Goal: Task Accomplishment & Management: Manage account settings

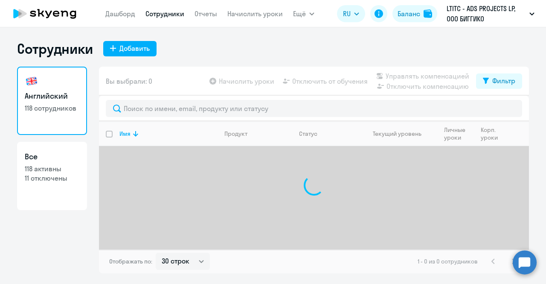
select select "30"
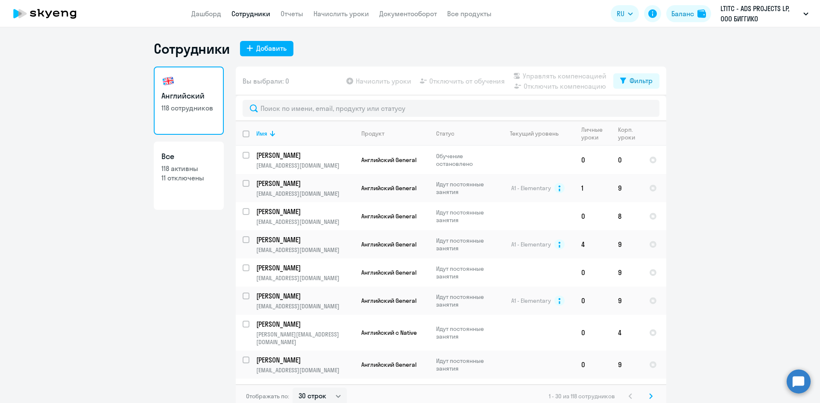
select select "30"
click at [328, 105] on input "text" at bounding box center [450, 108] width 417 height 17
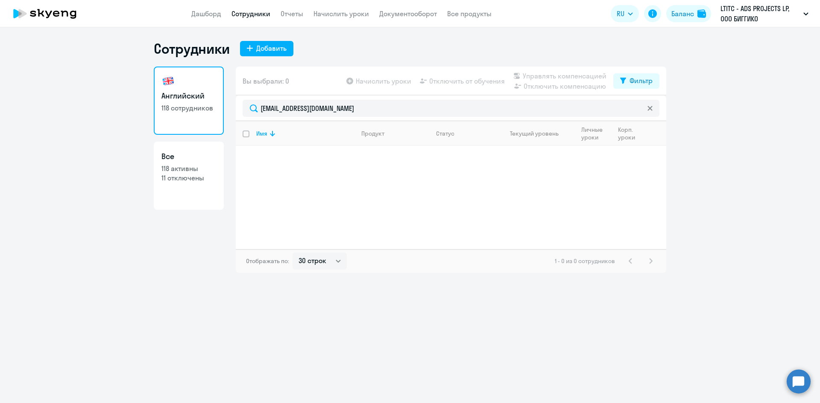
drag, startPoint x: 394, startPoint y: 111, endPoint x: 216, endPoint y: 106, distance: 177.2
click at [216, 106] on div "Английский 118 сотрудников Все 118 активны 11 отключены Вы выбрали: 0 Начислить…" at bounding box center [410, 170] width 512 height 207
type input "соро"
click at [246, 158] on input "select row 13845944" at bounding box center [250, 160] width 17 height 17
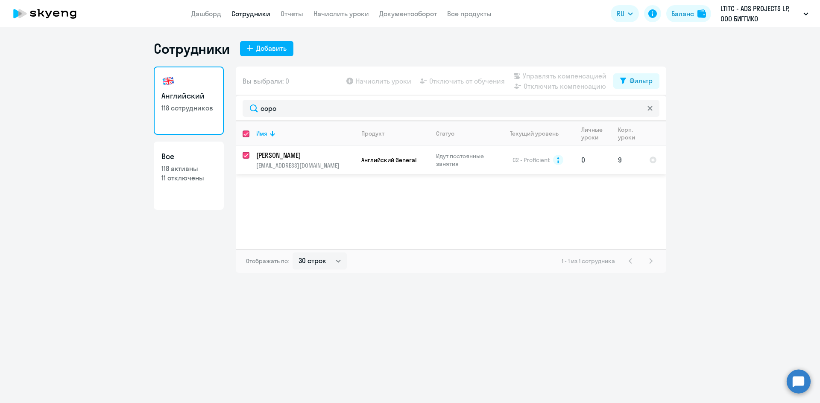
checkbox input "true"
click at [480, 82] on span "Отключить от обучения" at bounding box center [467, 81] width 76 height 10
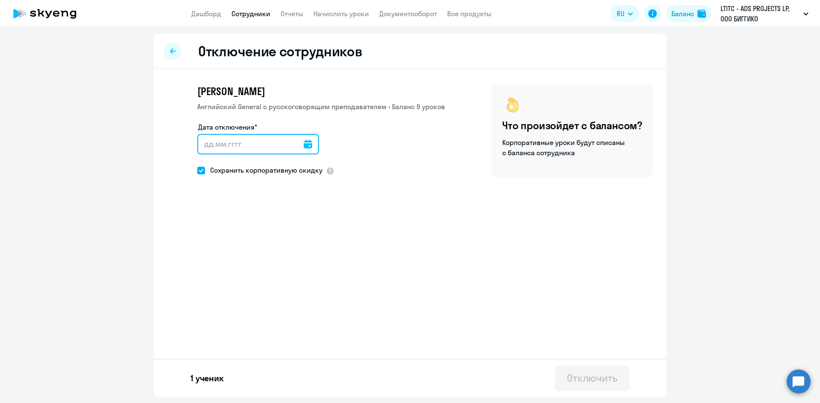
click at [291, 152] on input "Дата отключения*" at bounding box center [258, 144] width 122 height 20
click at [264, 145] on input "Дата отключения*" at bounding box center [258, 144] width 122 height 20
click at [294, 144] on input "Дата отключения*" at bounding box center [258, 144] width 122 height 20
click at [304, 146] on icon at bounding box center [308, 144] width 9 height 9
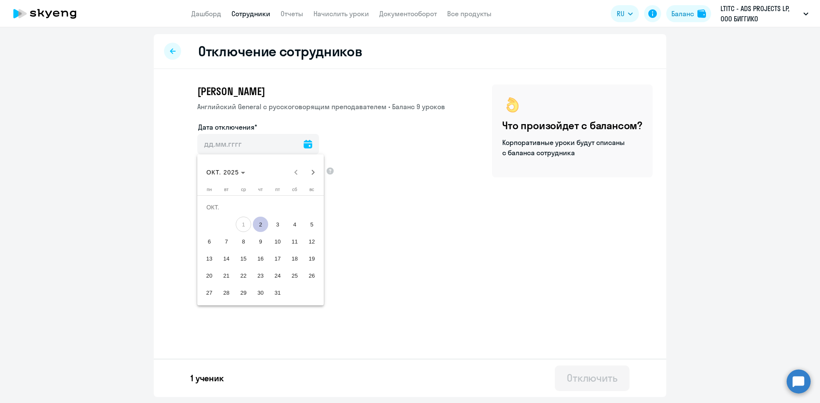
click at [263, 222] on span "2" at bounding box center [260, 224] width 15 height 15
type input "02.10.2025"
type input "2.10.2025"
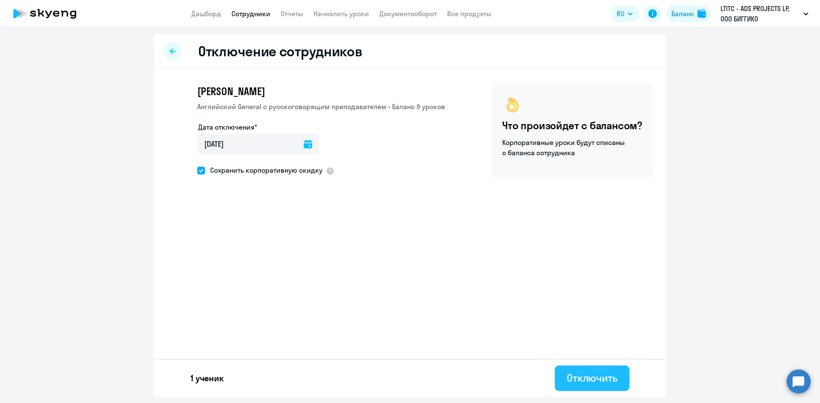
click at [580, 375] on div "Отключить" at bounding box center [592, 378] width 51 height 14
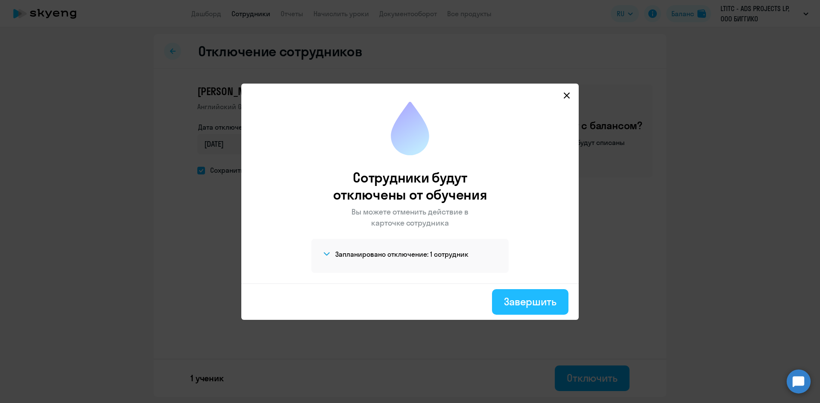
click at [512, 295] on div "Завершить" at bounding box center [530, 302] width 53 height 14
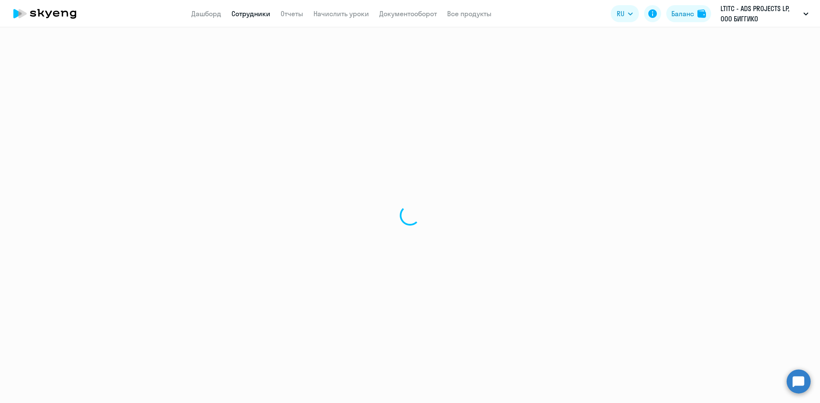
select select "30"
